Goal: Information Seeking & Learning: Learn about a topic

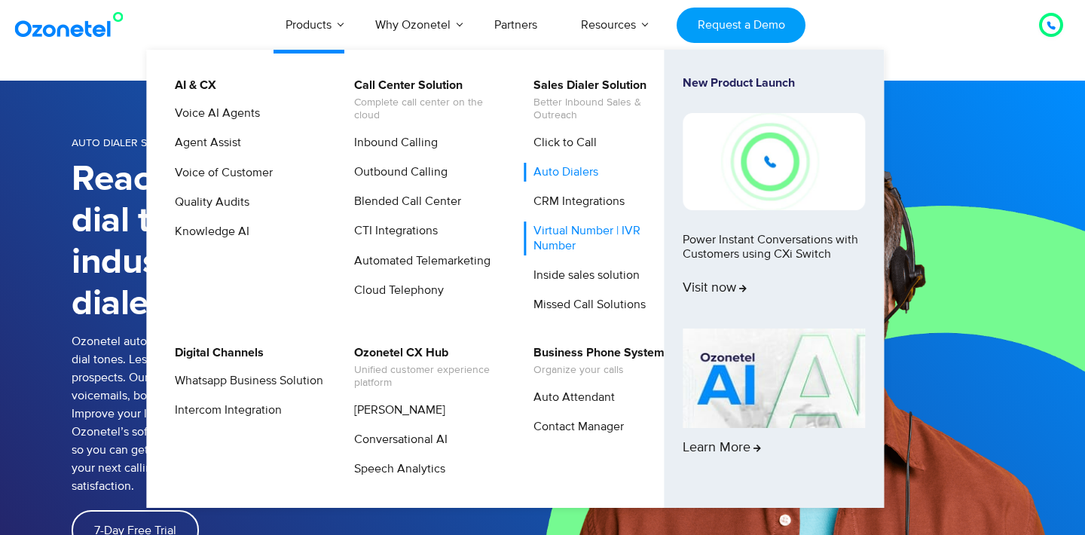
click at [601, 235] on link "Virtual Number | IVR Number" at bounding box center [604, 237] width 160 height 33
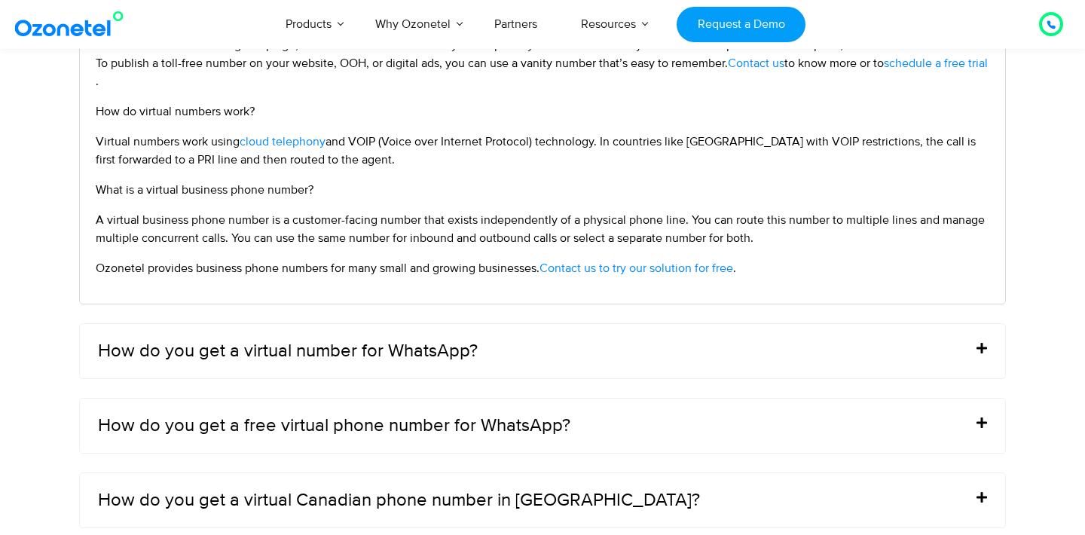
scroll to position [6089, 0]
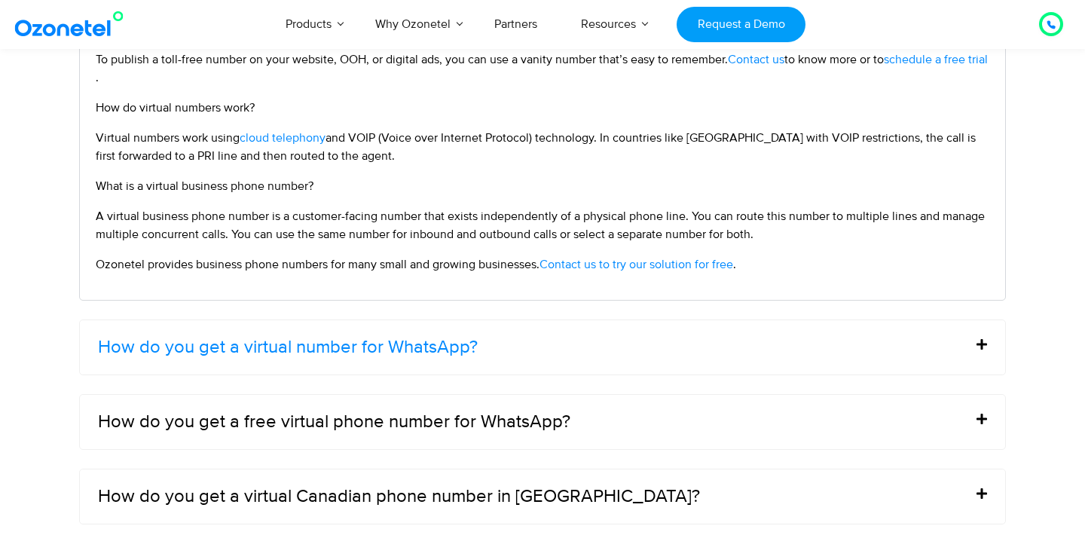
click at [319, 356] on link "How do you get a virtual number for WhatsApp?" at bounding box center [288, 347] width 380 height 18
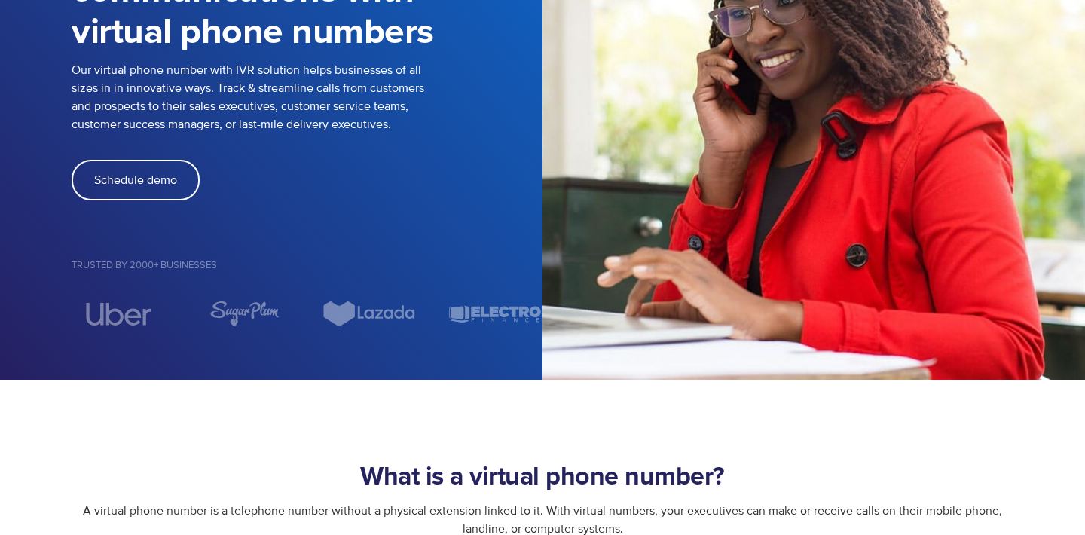
scroll to position [0, 0]
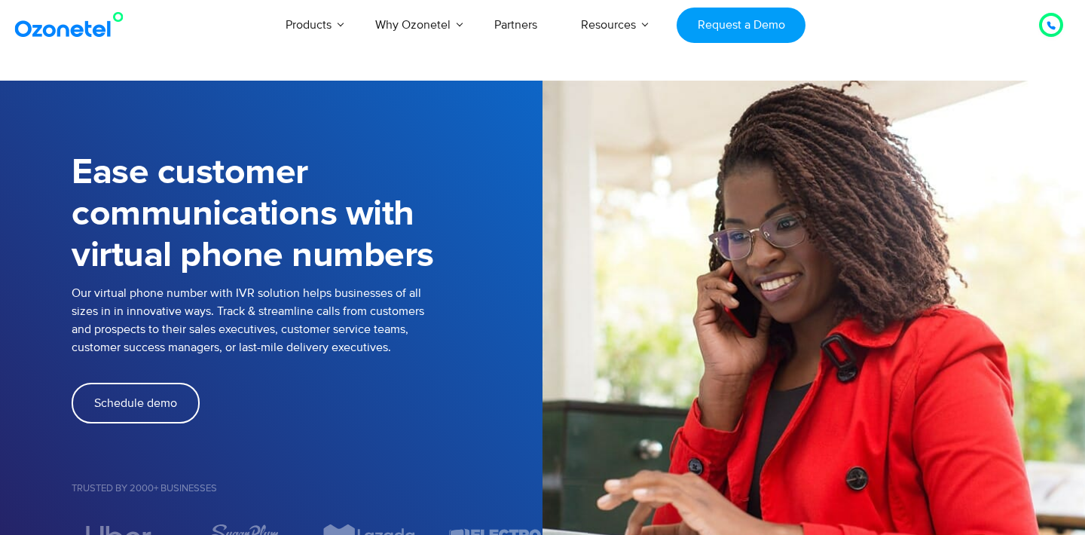
click at [72, 38] on img at bounding box center [72, 24] width 122 height 27
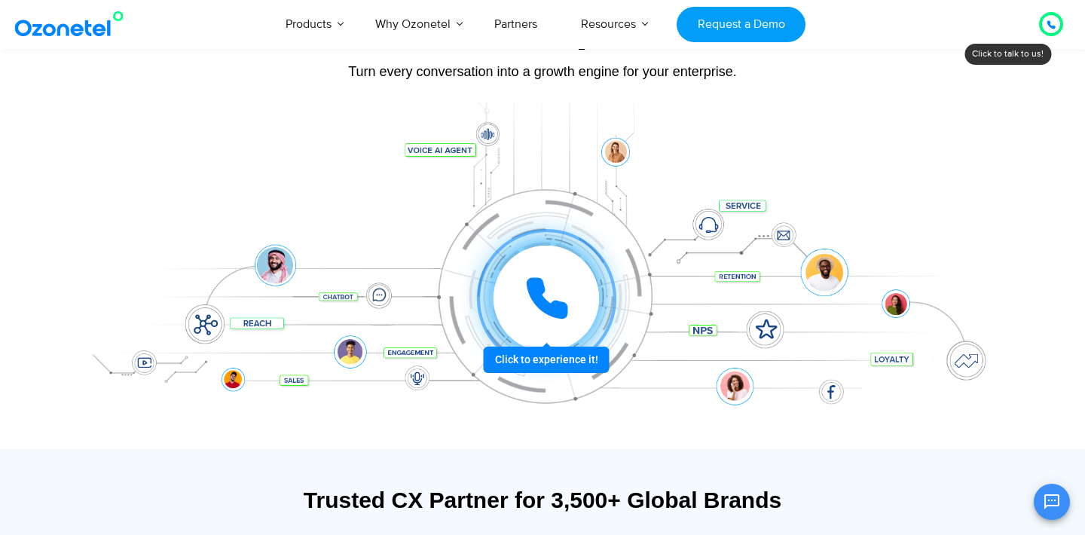
scroll to position [76, 0]
